Goal: Download file/media

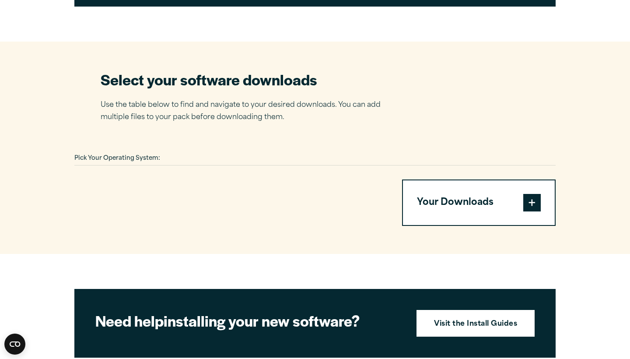
scroll to position [510, 0]
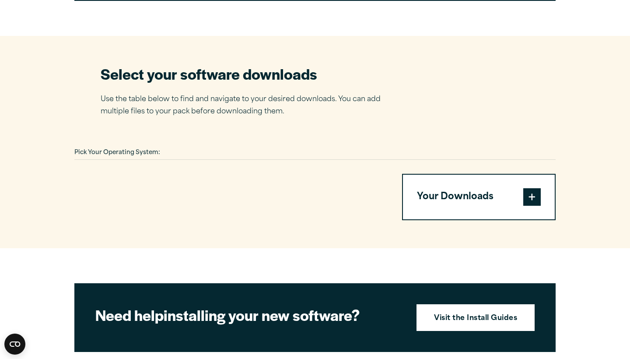
click at [192, 149] on div "Pick Your Operating System:" at bounding box center [315, 153] width 482 height 14
click at [162, 150] on div "Pick Your Operating System:" at bounding box center [315, 153] width 482 height 14
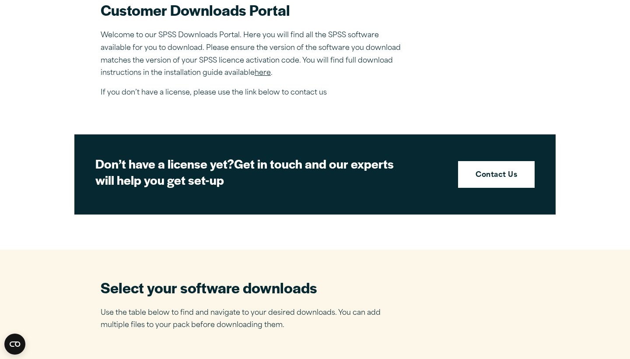
scroll to position [299, 0]
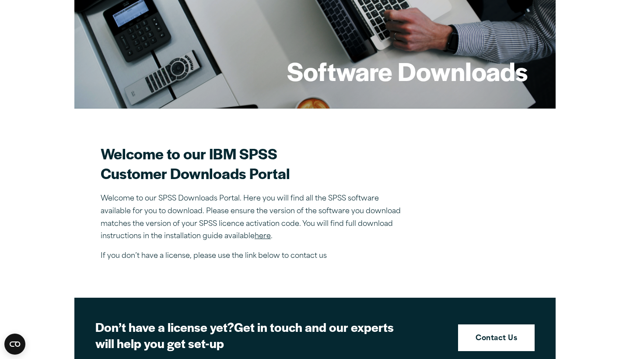
scroll to position [146, 0]
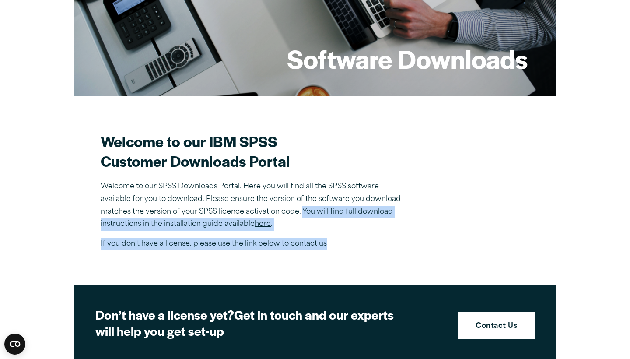
drag, startPoint x: 303, startPoint y: 213, endPoint x: 325, endPoint y: 244, distance: 38.4
click at [326, 245] on div "Welcome to our IBM SPSS Customer Downloads Portal Welcome to our SPSS Downloads…" at bounding box center [254, 190] width 306 height 119
click at [325, 244] on p "If you don’t have a license, please use the link below to contact us" at bounding box center [254, 244] width 306 height 13
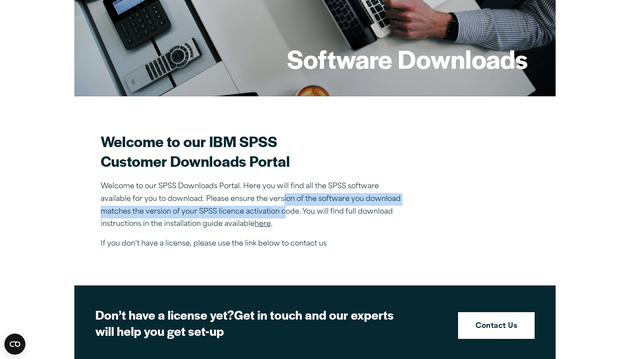
drag, startPoint x: 282, startPoint y: 200, endPoint x: 286, endPoint y: 207, distance: 8.5
click at [286, 207] on p "Welcome to our SPSS Downloads Portal. Here you will find all the SPSS software …" at bounding box center [254, 205] width 306 height 50
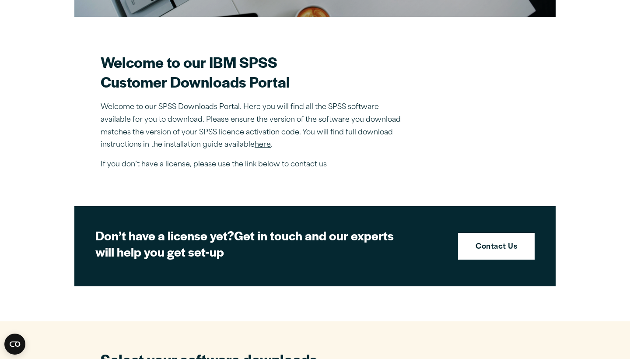
scroll to position [223, 0]
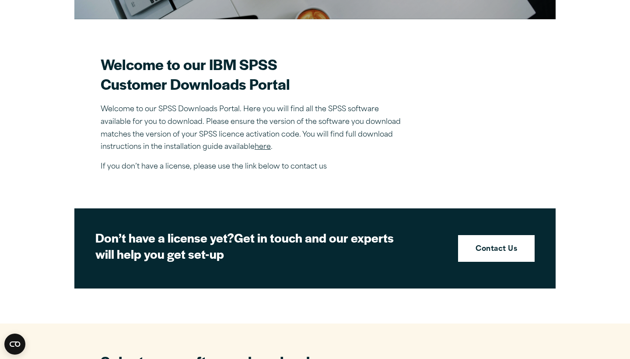
click at [261, 148] on link "here" at bounding box center [263, 147] width 16 height 7
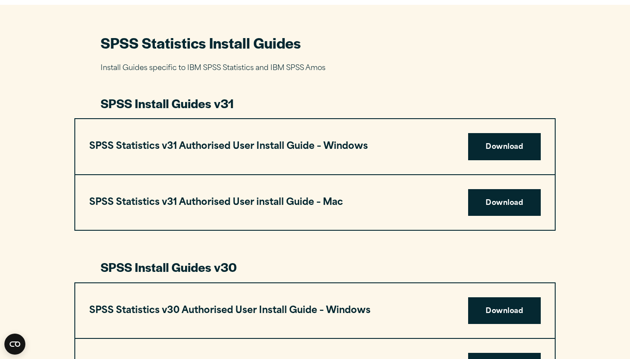
scroll to position [390, 0]
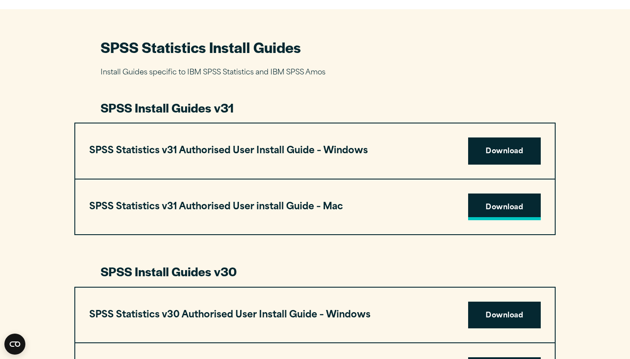
click at [500, 206] on link "Download" at bounding box center [504, 207] width 73 height 27
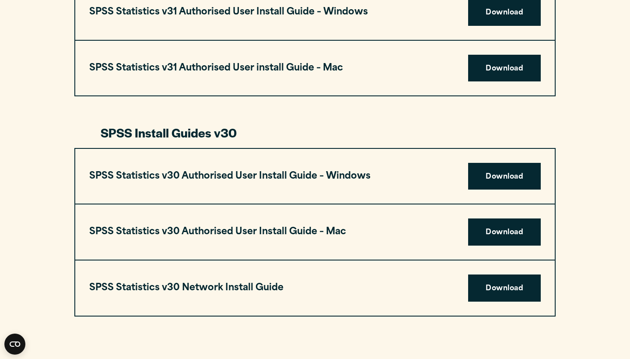
scroll to position [531, 0]
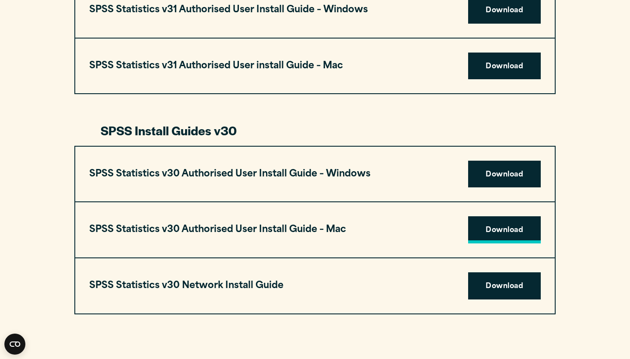
click at [497, 226] on link "Download" at bounding box center [504, 229] width 73 height 27
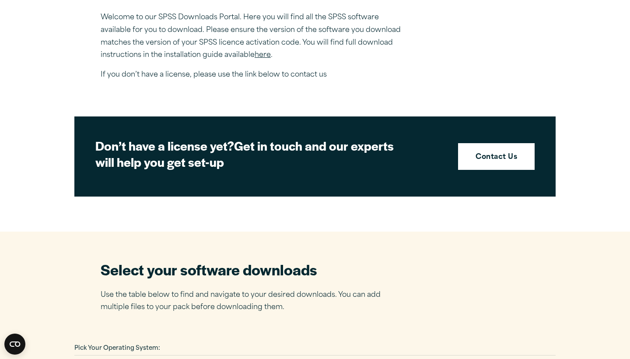
scroll to position [258, 0]
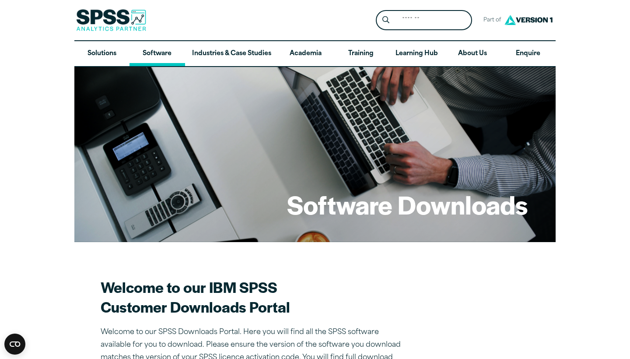
click at [168, 62] on link "Software" at bounding box center [157, 53] width 55 height 25
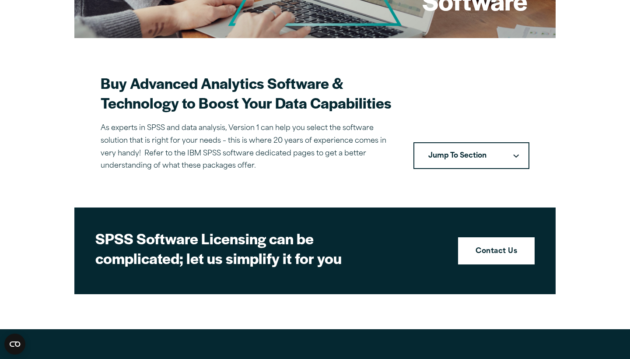
click at [496, 147] on button "Jump To Section" at bounding box center [472, 155] width 116 height 27
click at [510, 158] on button "Jump To Section" at bounding box center [472, 155] width 116 height 27
click at [517, 154] on icon "Downward pointing chevron" at bounding box center [517, 155] width 6 height 3
click at [482, 153] on button "Jump To Section" at bounding box center [472, 155] width 116 height 27
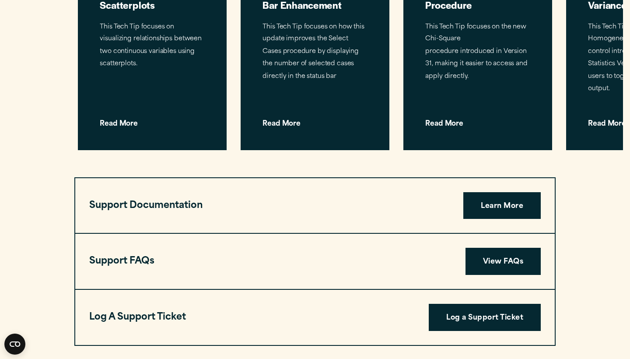
scroll to position [2134, 0]
